Goal: Task Accomplishment & Management: Use online tool/utility

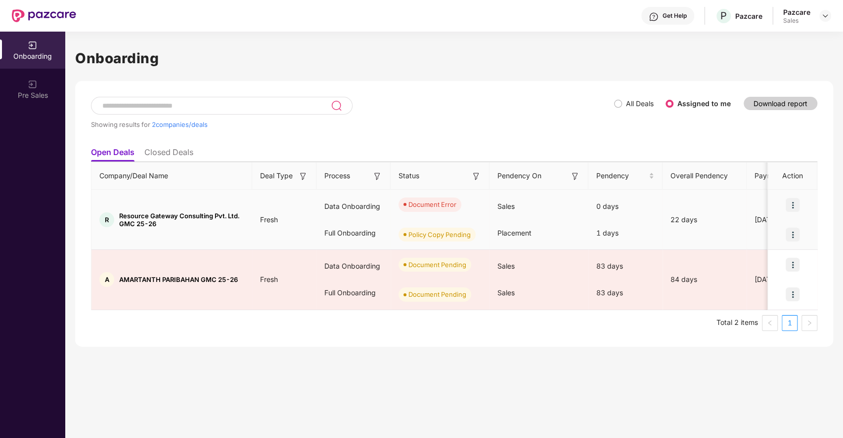
click at [794, 202] on img at bounding box center [793, 205] width 14 height 14
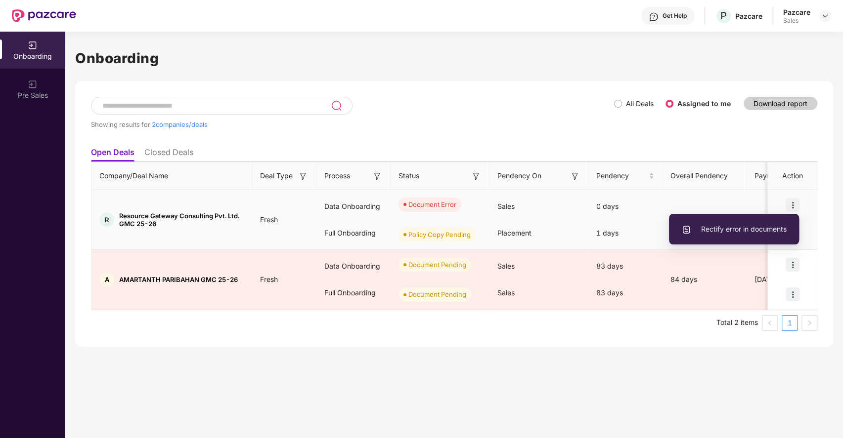
click at [729, 227] on span "Rectify error in documents" at bounding box center [733, 229] width 105 height 11
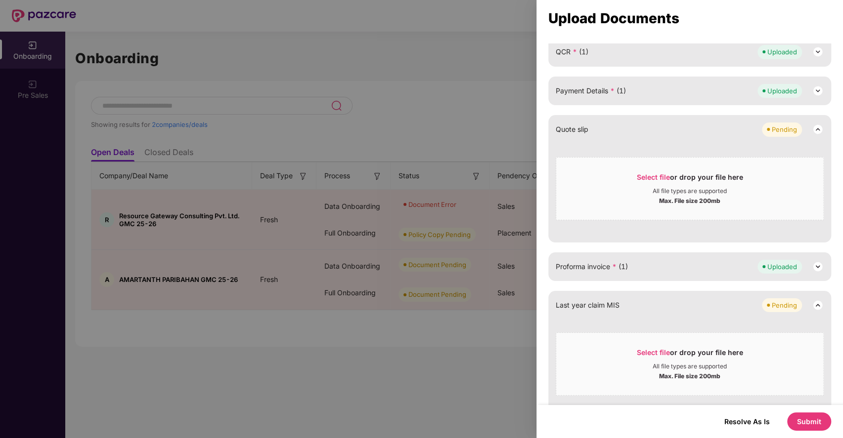
scroll to position [418, 0]
